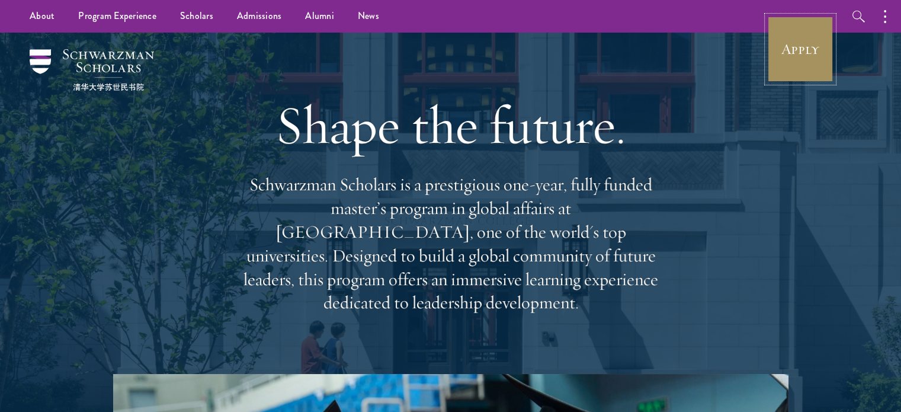
click at [802, 49] on link "Apply" at bounding box center [800, 49] width 66 height 66
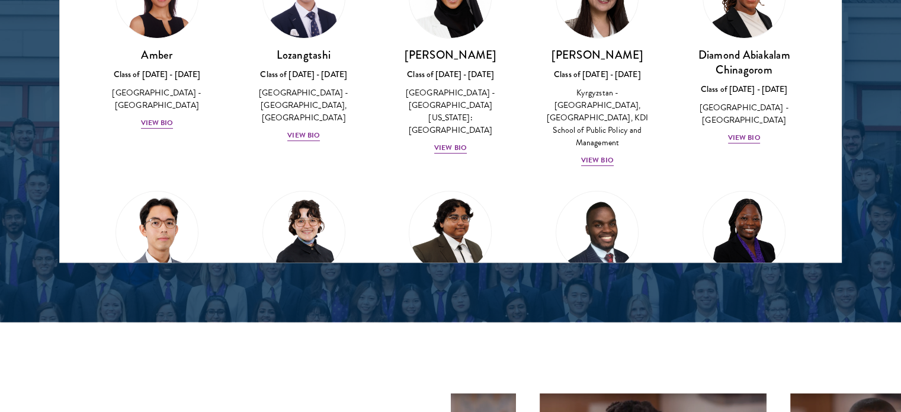
scroll to position [15, 0]
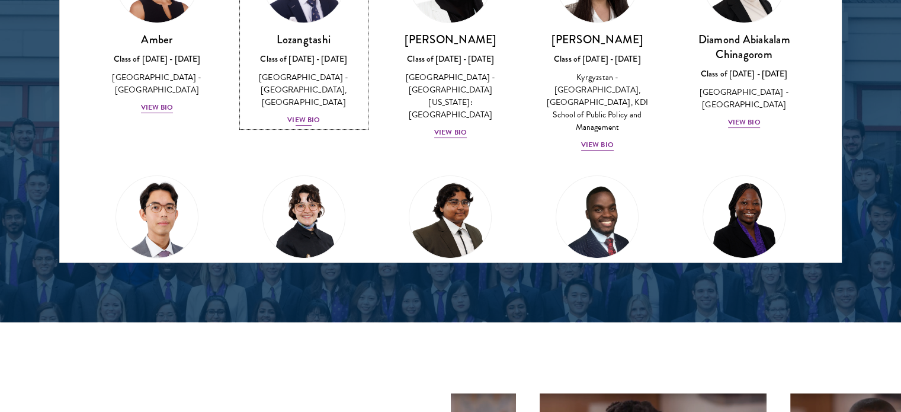
click at [306, 114] on div "View Bio" at bounding box center [303, 119] width 33 height 11
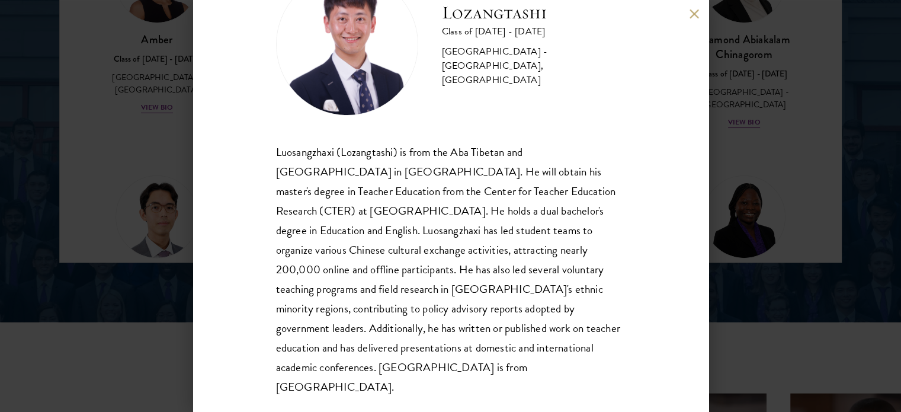
scroll to position [63, 0]
click at [739, 255] on div "Lozangtashi Class of 2025 - 2026 China - South-Central Minzu University, Beijin…" at bounding box center [450, 206] width 901 height 412
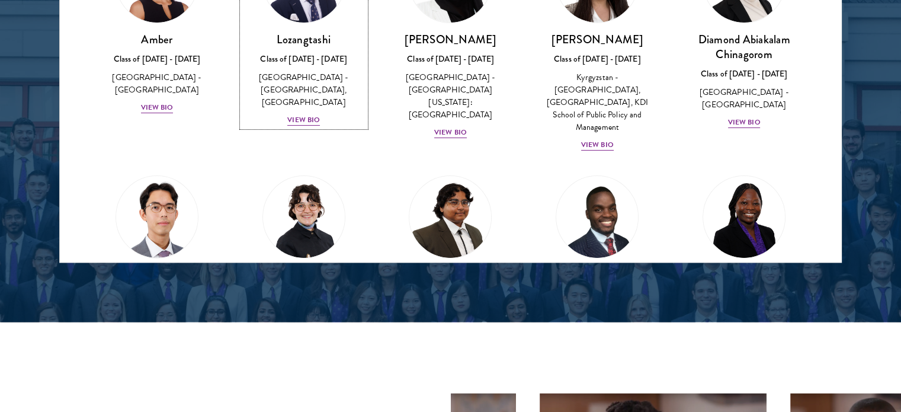
scroll to position [1604, 0]
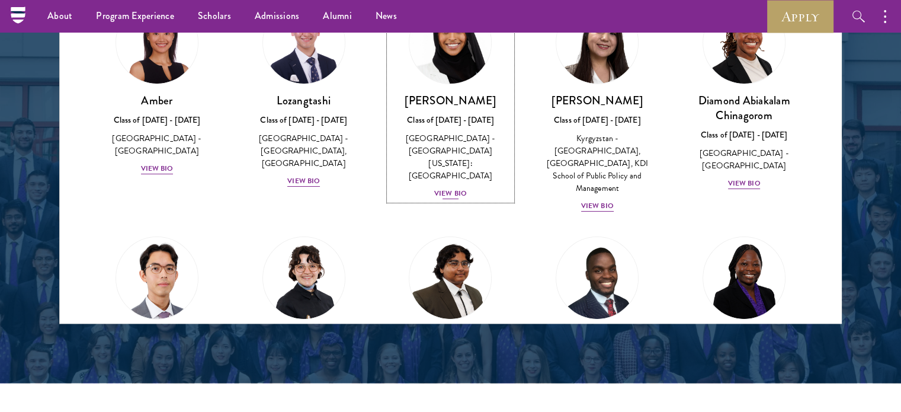
click at [451, 188] on div "View Bio" at bounding box center [450, 193] width 33 height 11
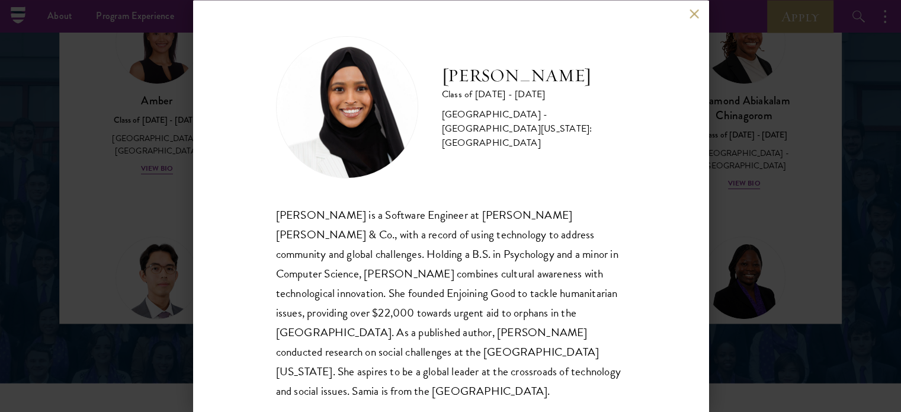
click at [801, 241] on div "Samia Abdi Class of 2025 - 2026 United States of America - University of Minnes…" at bounding box center [450, 206] width 901 height 412
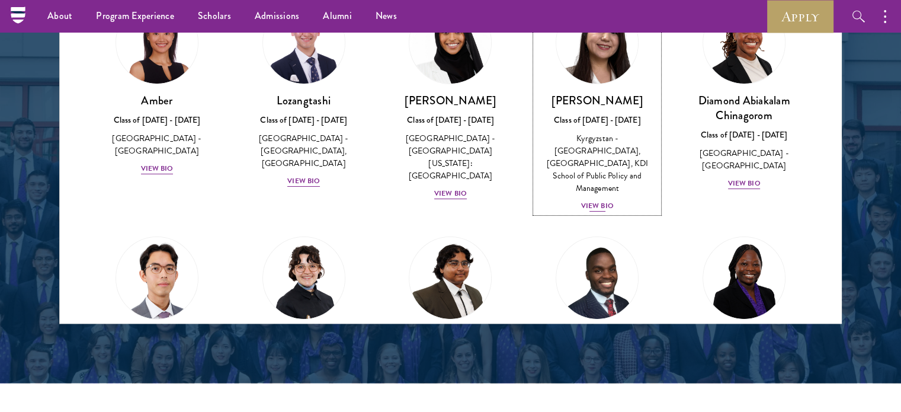
click at [595, 200] on div "View Bio" at bounding box center [597, 205] width 33 height 11
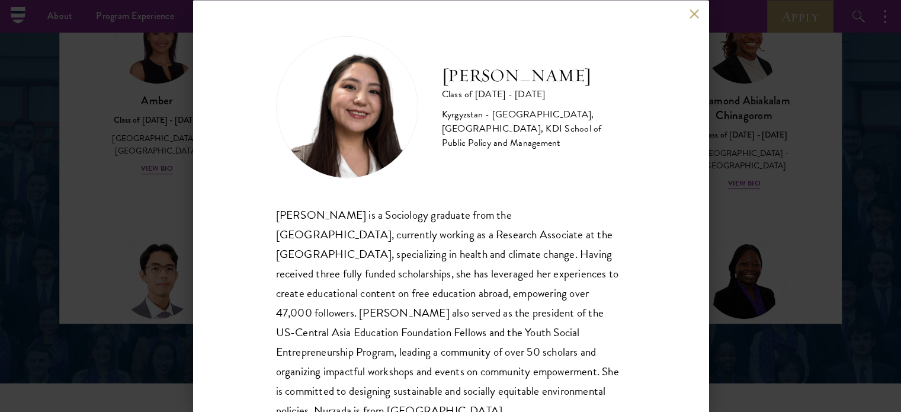
scroll to position [43, 0]
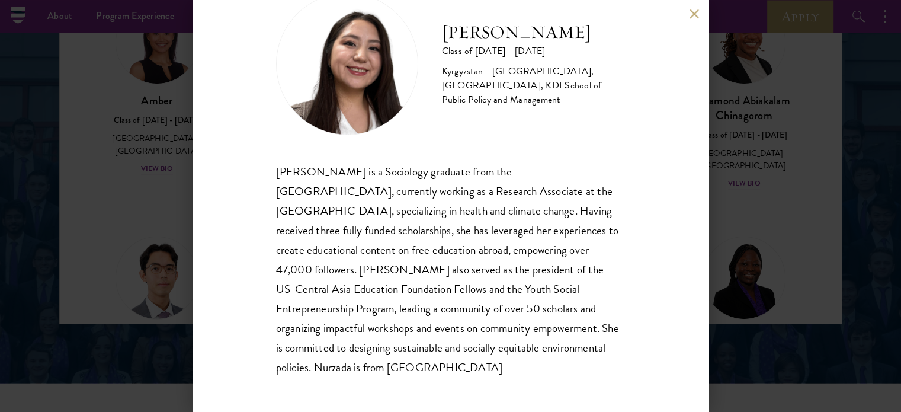
click at [776, 130] on div "Nurzada Abdivalieva Class of 2025 - 2026 Kyrgyzstan - American University of Ce…" at bounding box center [450, 206] width 901 height 412
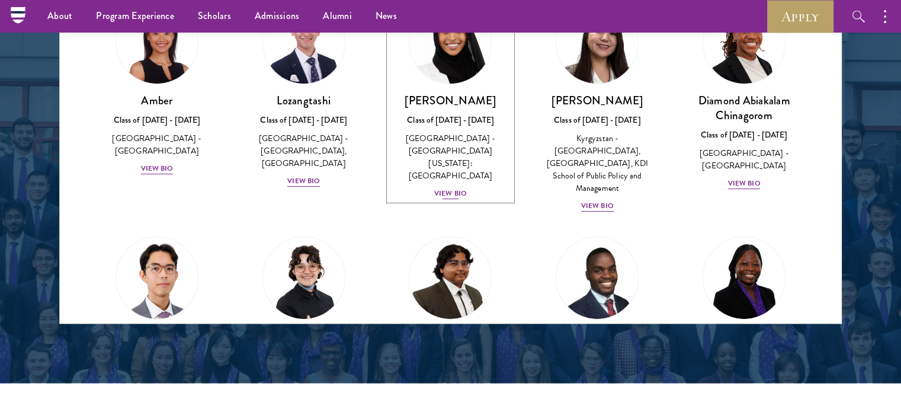
click at [450, 188] on div "View Bio" at bounding box center [450, 193] width 33 height 11
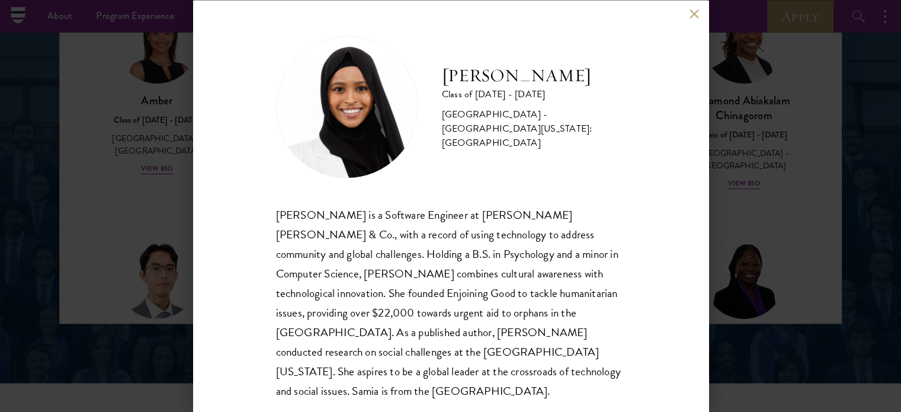
click at [129, 201] on div "Samia Abdi Class of 2025 - 2026 United States of America - University of Minnes…" at bounding box center [450, 206] width 901 height 412
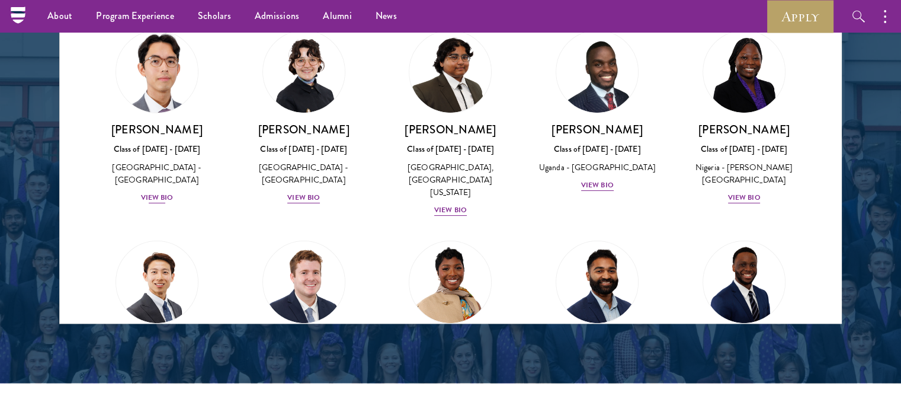
scroll to position [222, 0]
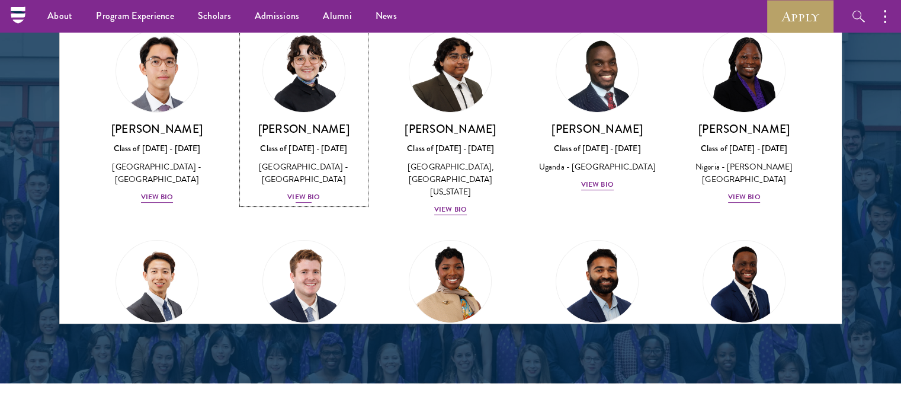
click at [310, 191] on div "View Bio" at bounding box center [303, 196] width 33 height 11
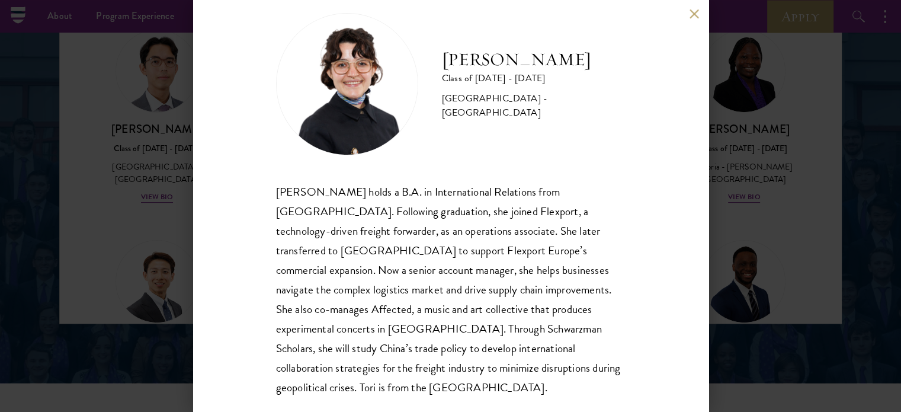
scroll to position [43, 0]
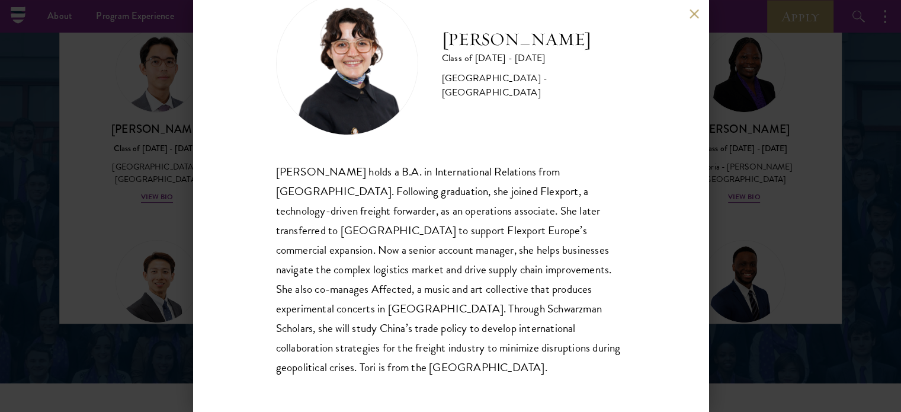
click at [207, 174] on div "Victoria Agostini Class of 2025 - 2026 United States of America - Pomona Colleg…" at bounding box center [450, 206] width 515 height 412
click at [695, 15] on button at bounding box center [694, 14] width 10 height 10
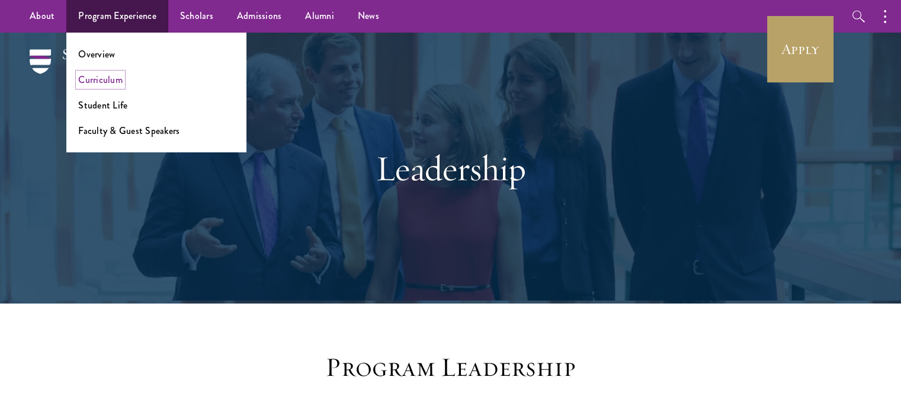
click at [111, 82] on link "Curriculum" at bounding box center [100, 80] width 44 height 14
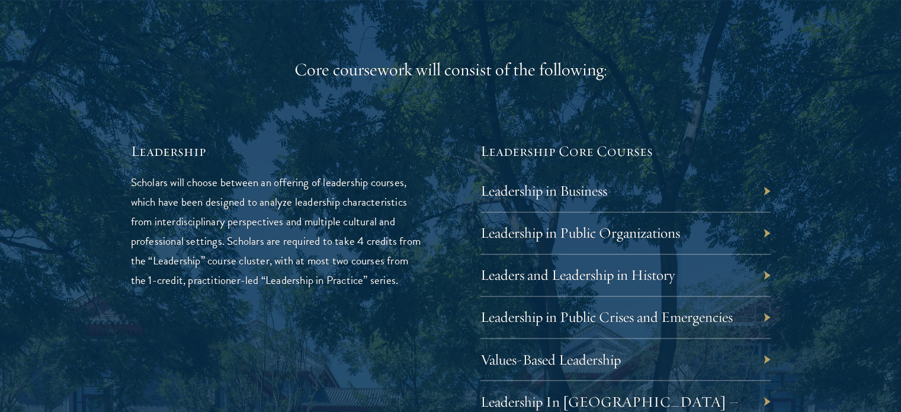
scroll to position [1890, 0]
click at [521, 156] on h5 "Leadership Core Courses" at bounding box center [625, 150] width 290 height 20
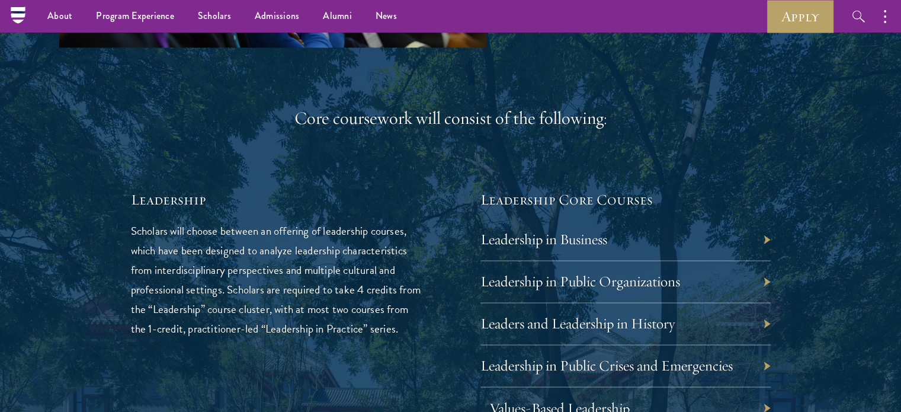
scroll to position [1840, 0]
click at [580, 239] on link "Leadership in Business" at bounding box center [552, 239] width 127 height 18
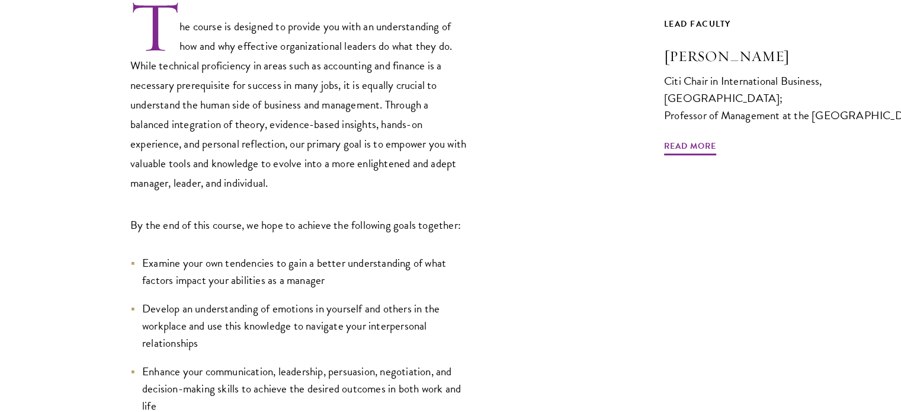
scroll to position [413, 0]
click at [580, 239] on div "The course is designed to provide you with an understanding of how and why effe…" at bounding box center [343, 270] width 569 height 545
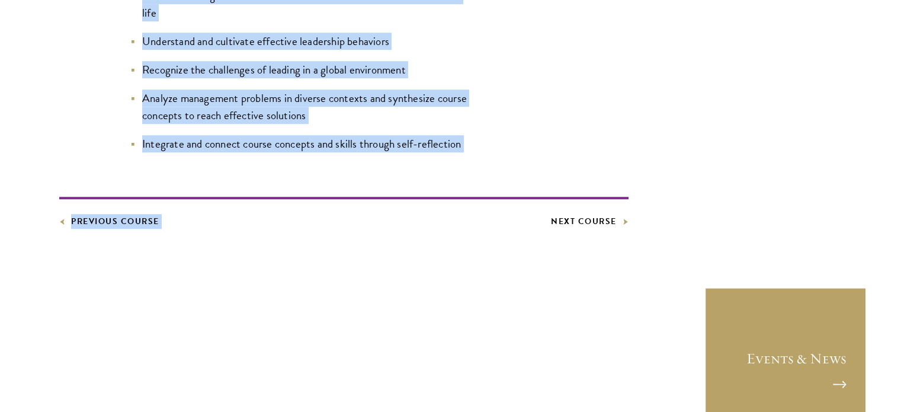
scroll to position [1057, 0]
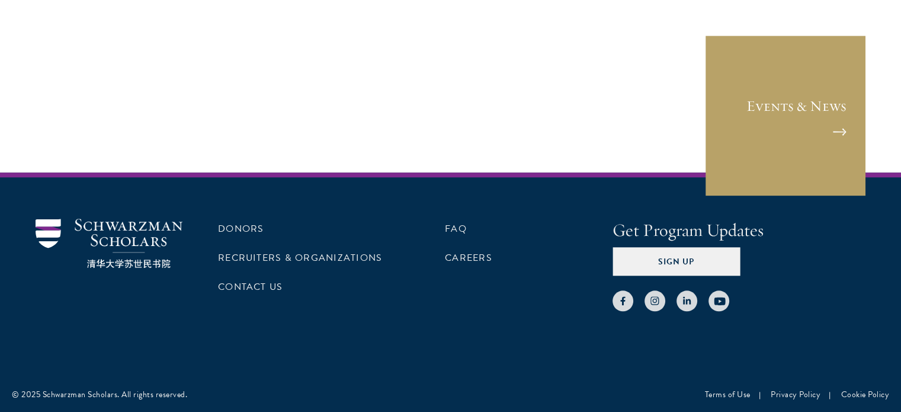
drag, startPoint x: 173, startPoint y: 336, endPoint x: 276, endPoint y: 82, distance: 273.6
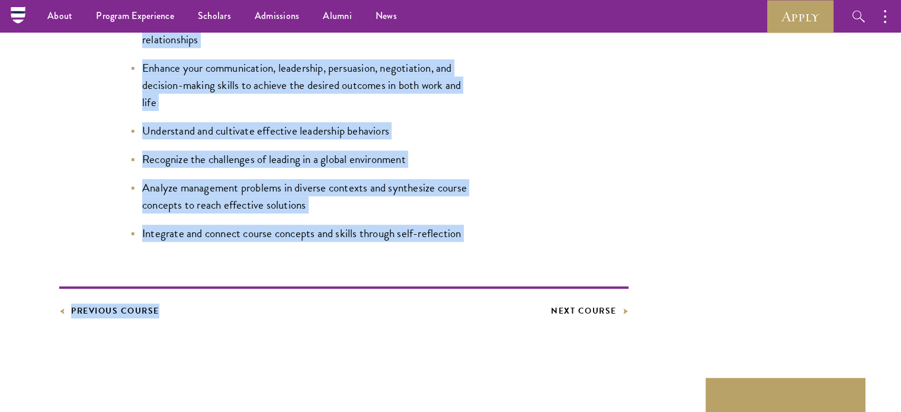
scroll to position [714, 0]
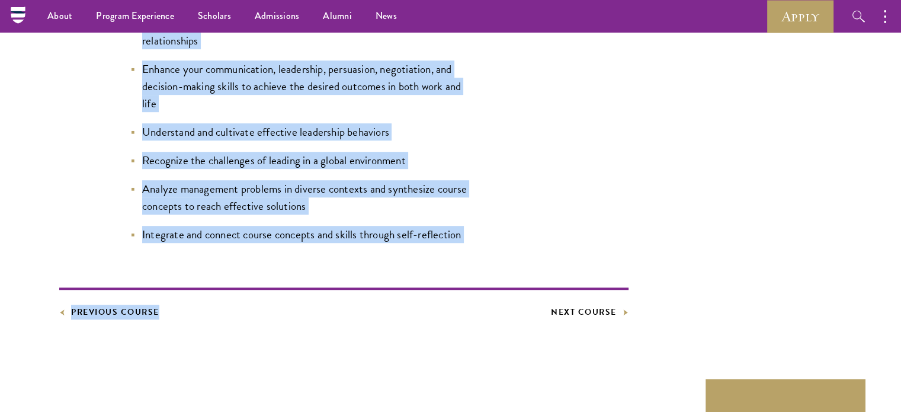
copy div "he course is designed to provide you with an understanding of how and why effec…"
